Goal: Information Seeking & Learning: Learn about a topic

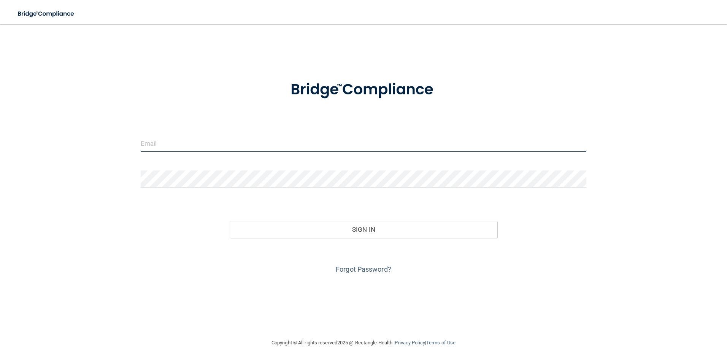
type input "[PERSON_NAME][EMAIL_ADDRESS][DOMAIN_NAME]"
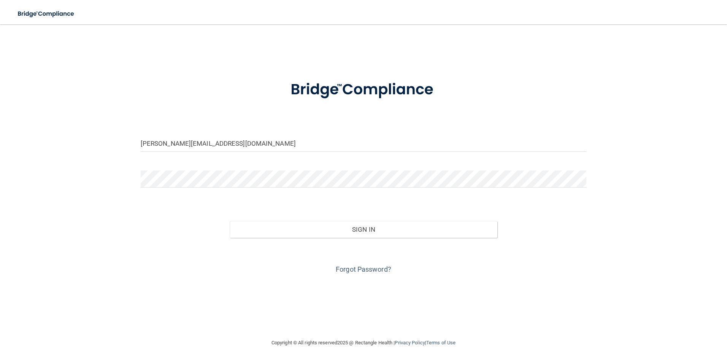
click at [385, 212] on div "Sign In" at bounding box center [363, 222] width 457 height 32
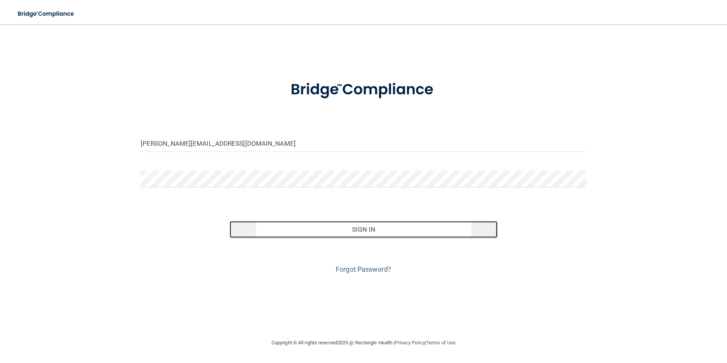
click at [388, 230] on button "Sign In" at bounding box center [364, 229] width 268 height 17
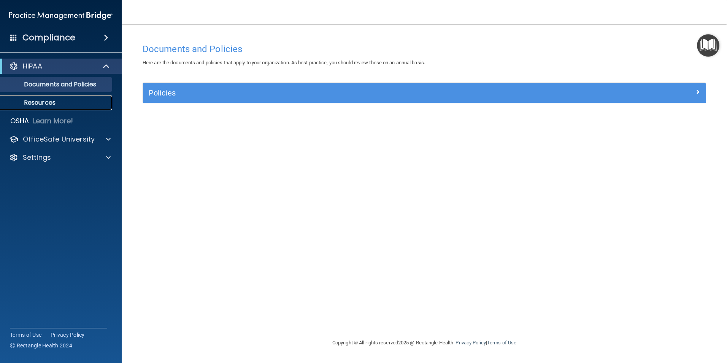
click at [58, 106] on link "Resources" at bounding box center [52, 102] width 120 height 15
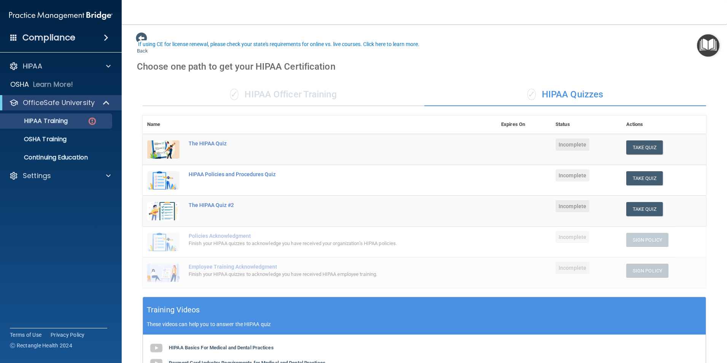
scroll to position [114, 0]
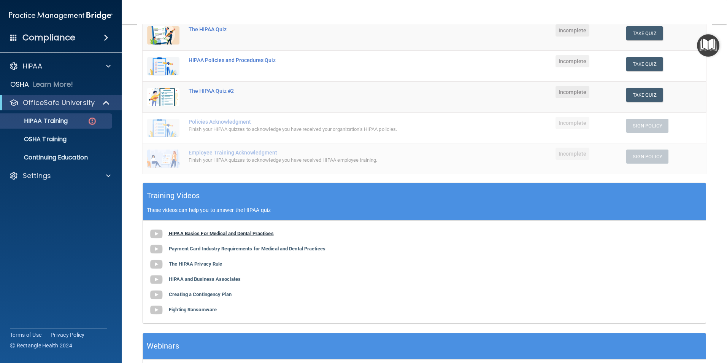
click at [220, 236] on b "HIPAA Basics For Medical and Dental Practices" at bounding box center [221, 233] width 105 height 6
